Goal: Navigation & Orientation: Find specific page/section

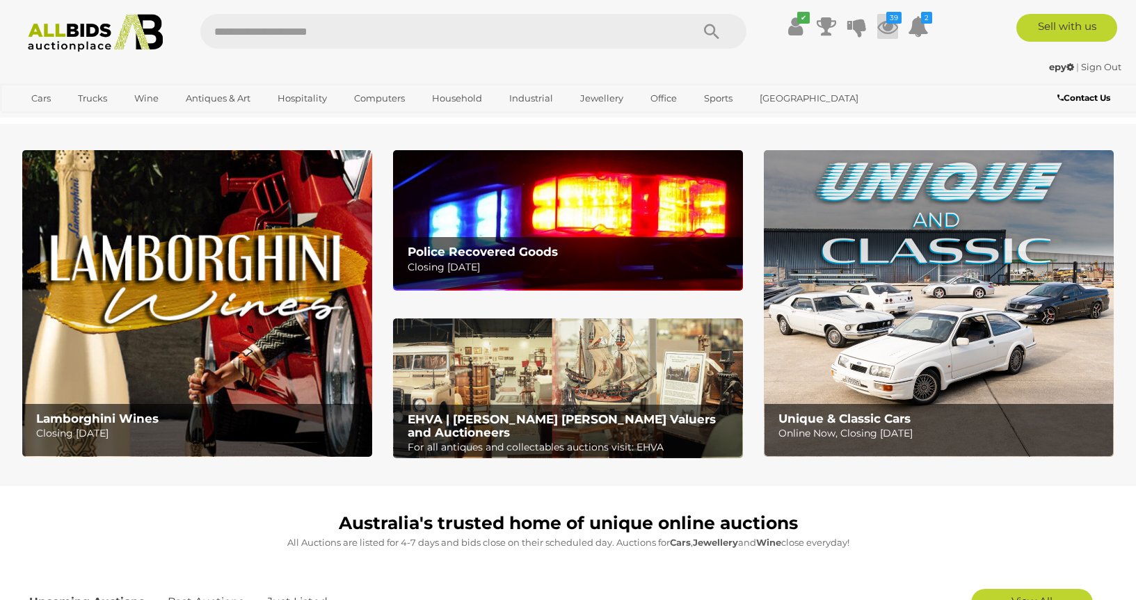
click at [891, 25] on icon at bounding box center [887, 26] width 21 height 25
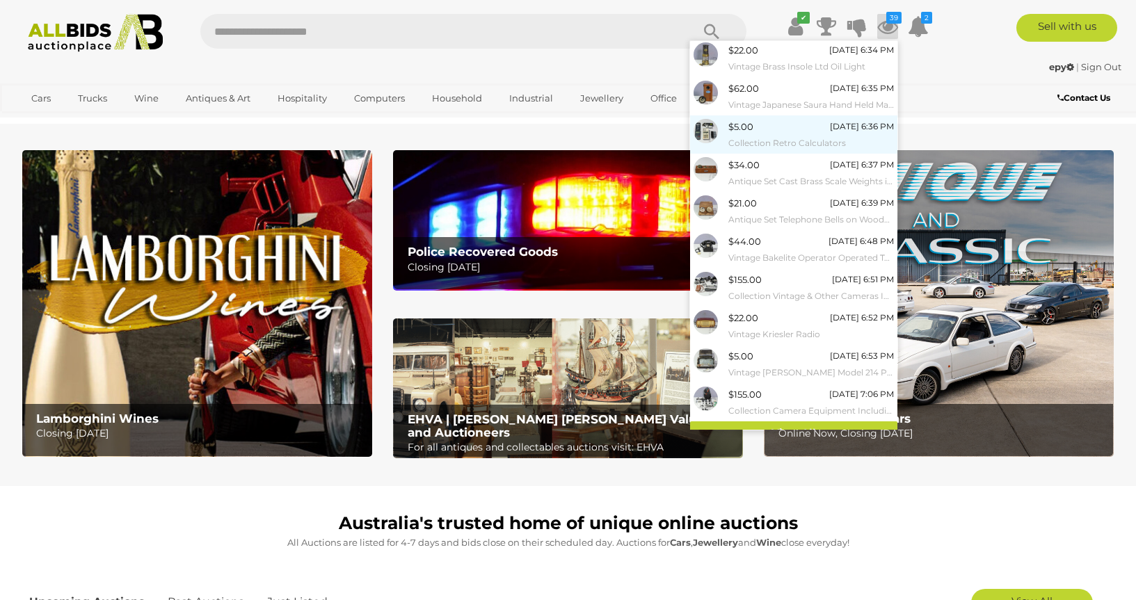
scroll to position [54, 0]
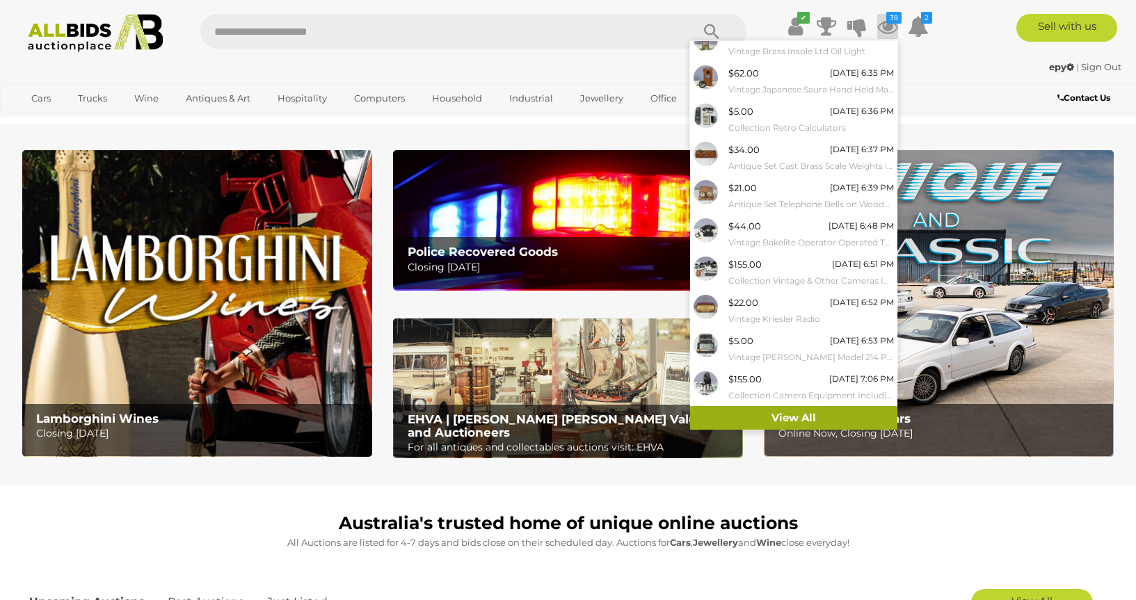
click at [768, 413] on link "View All" at bounding box center [793, 418] width 207 height 24
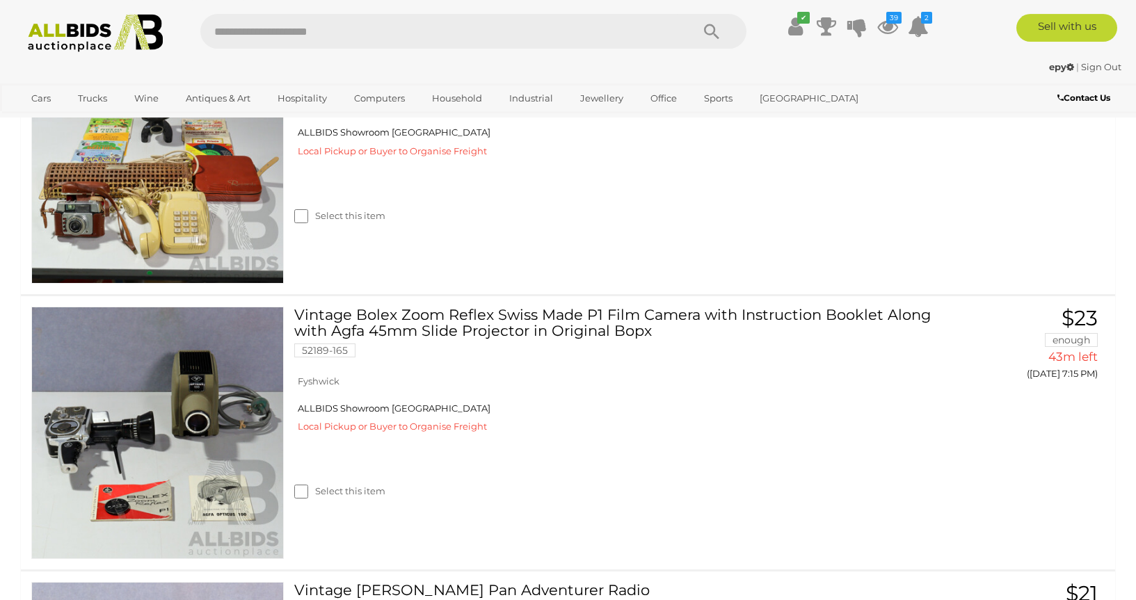
scroll to position [2722, 0]
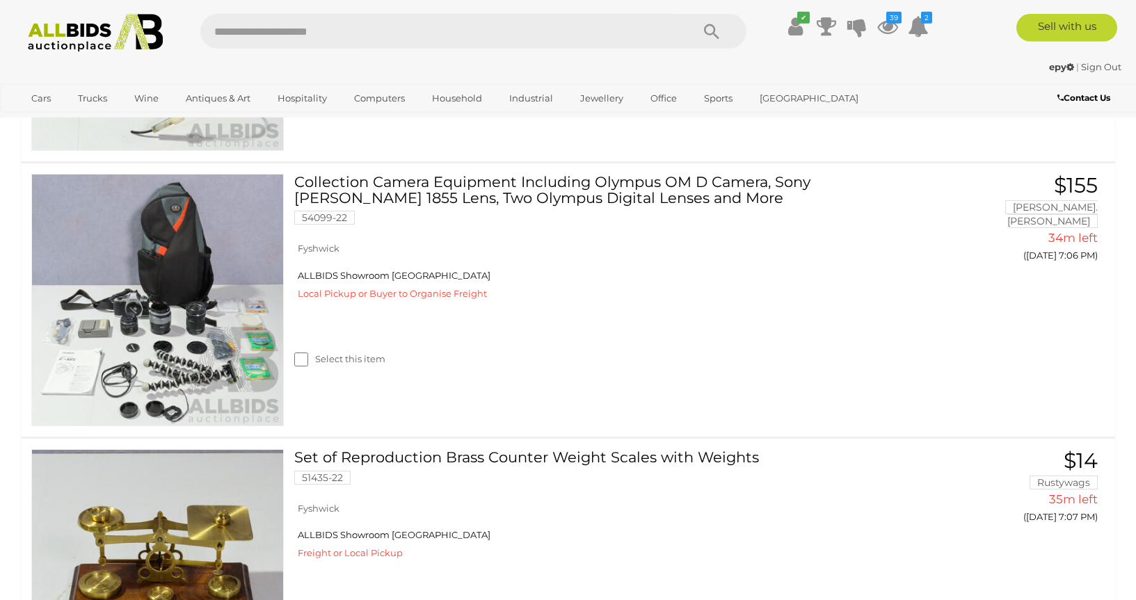
click at [60, 38] on img at bounding box center [95, 33] width 151 height 38
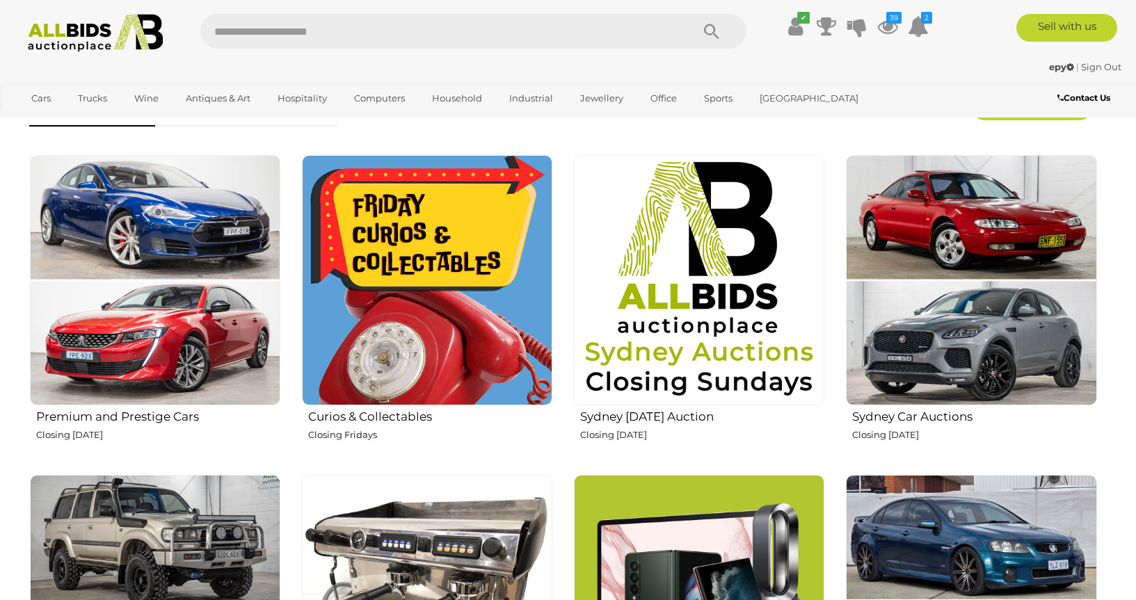
scroll to position [284, 0]
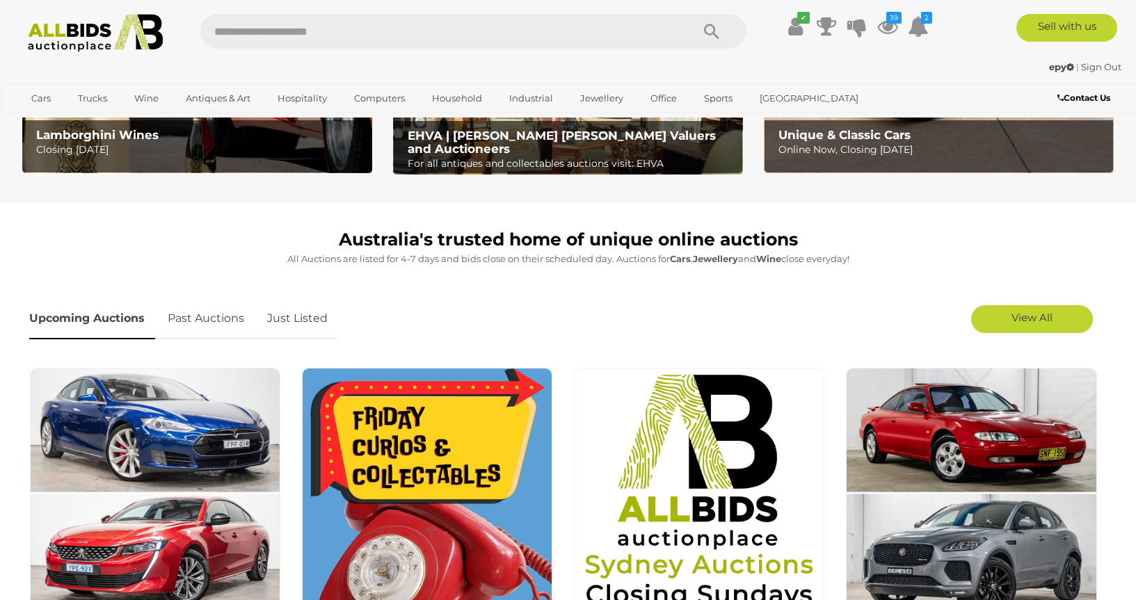
click at [284, 321] on link "Just Listed" at bounding box center [297, 318] width 81 height 41
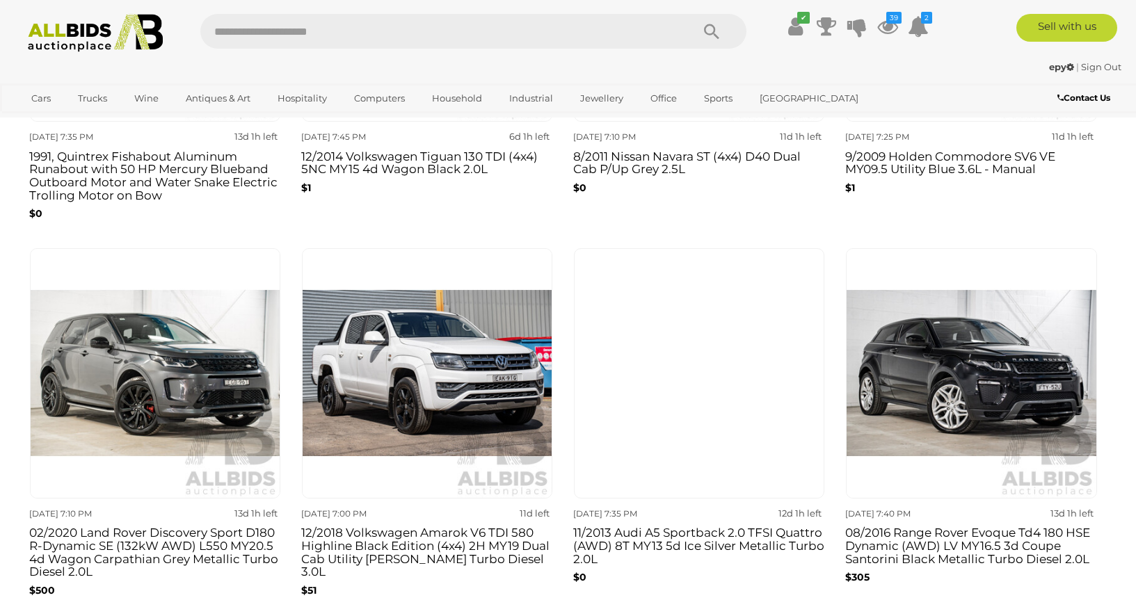
scroll to position [993, 0]
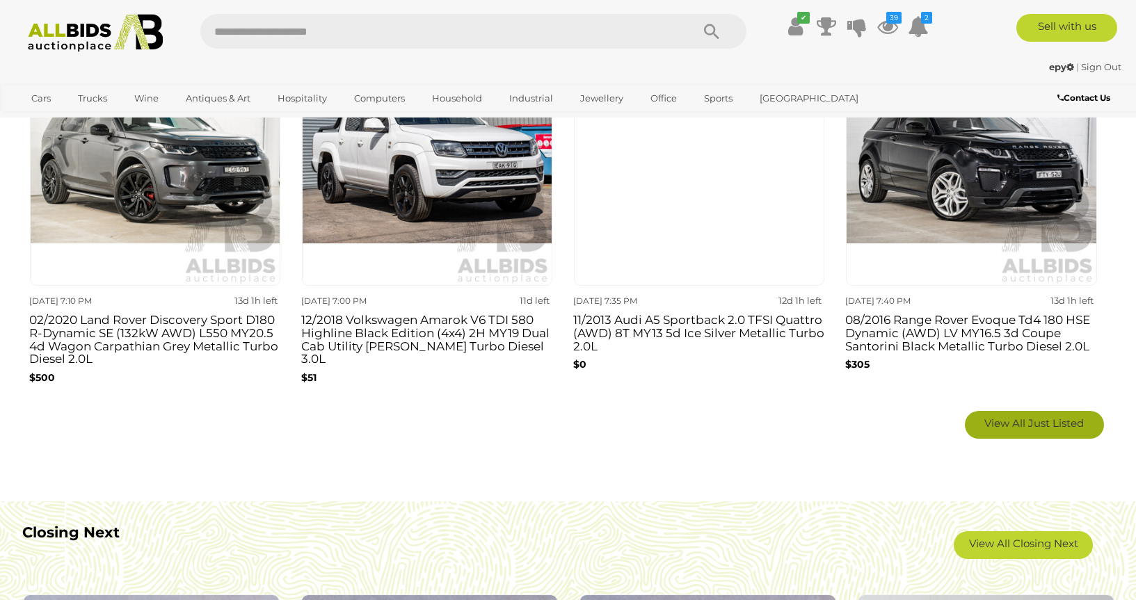
click at [1025, 422] on span "View All Just Listed" at bounding box center [1033, 423] width 99 height 13
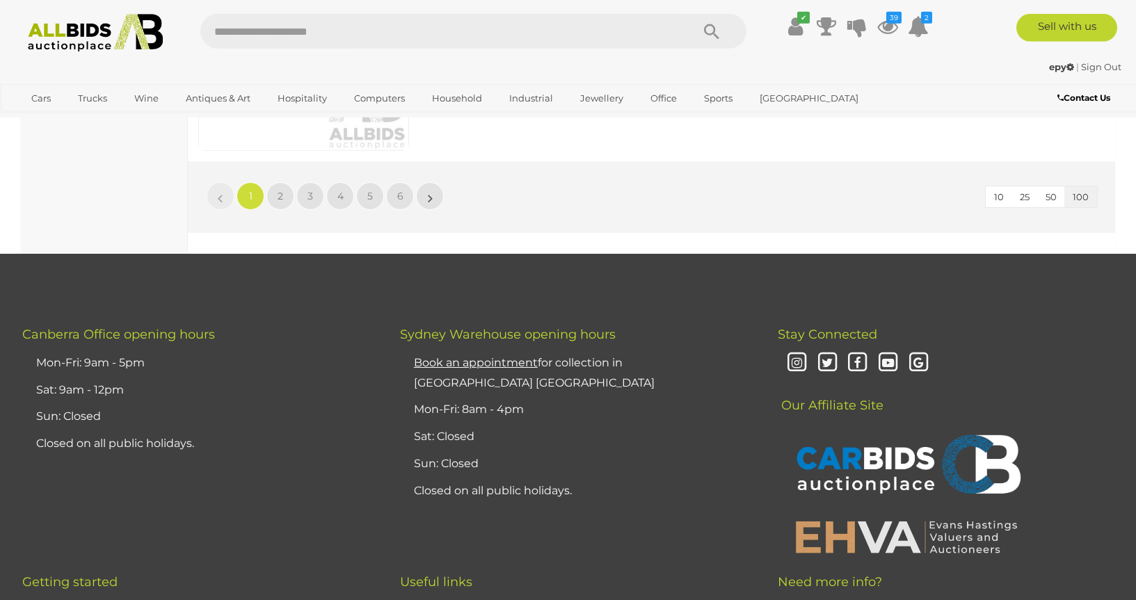
scroll to position [23293, 0]
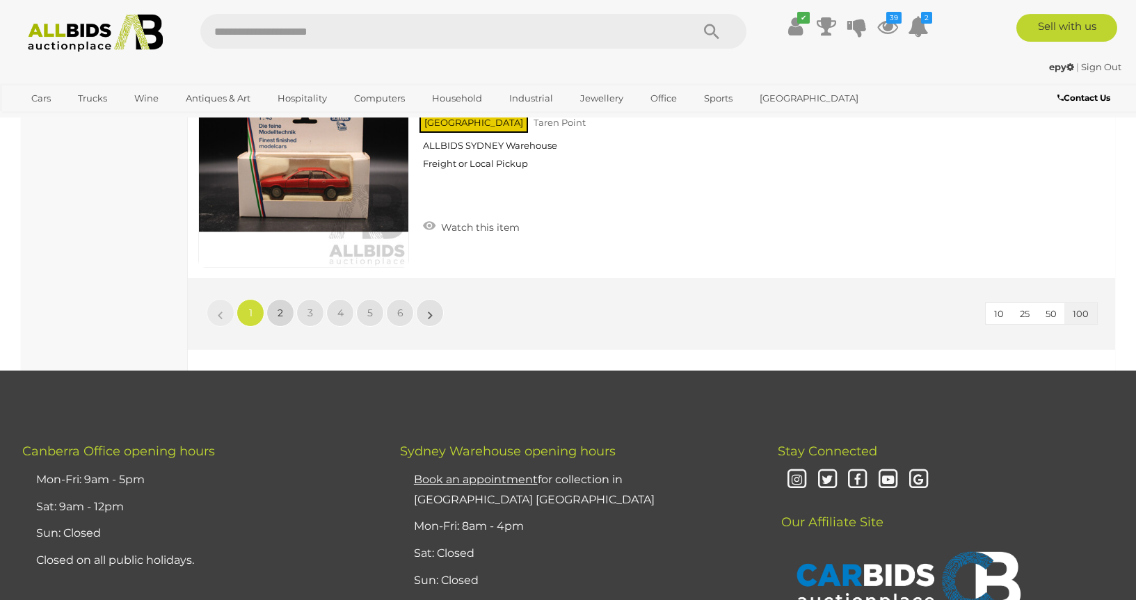
click at [278, 310] on span "2" at bounding box center [280, 313] width 6 height 13
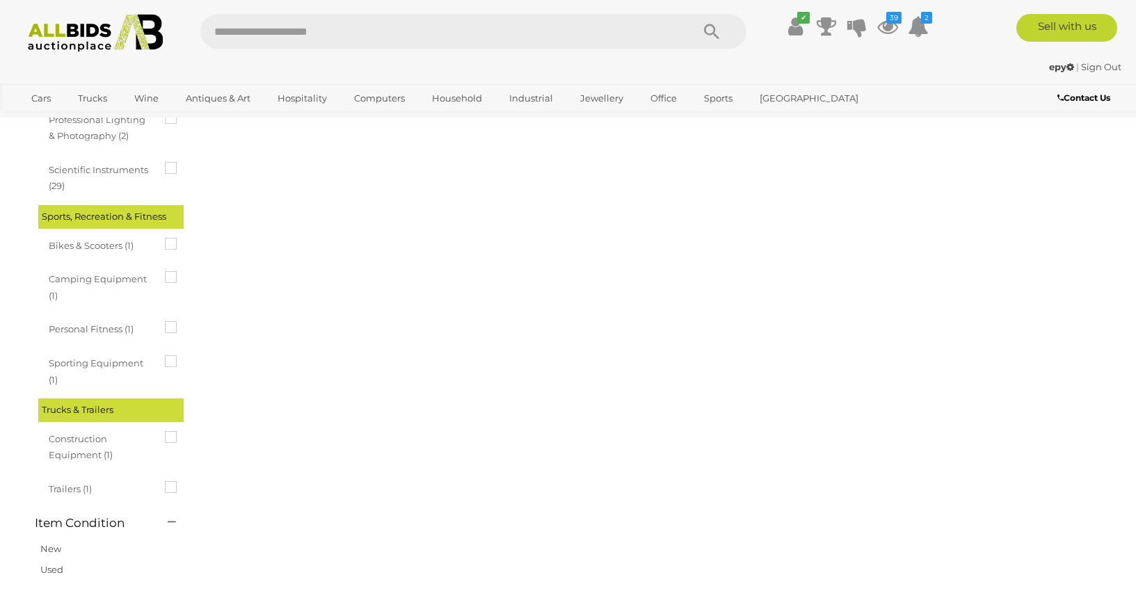
scroll to position [0, 0]
